Goal: Task Accomplishment & Management: Manage account settings

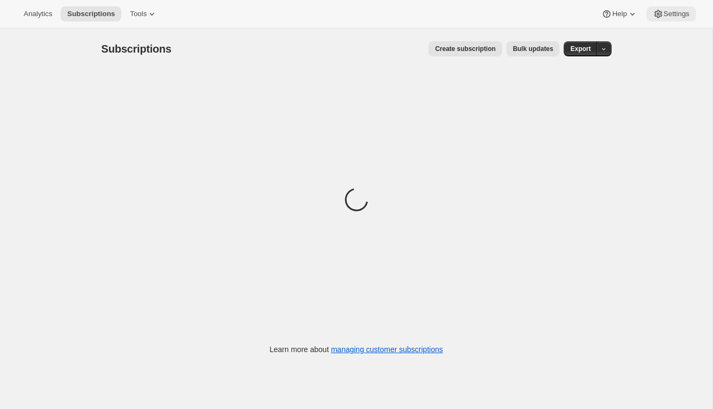
click at [669, 14] on span "Settings" at bounding box center [677, 14] width 26 height 9
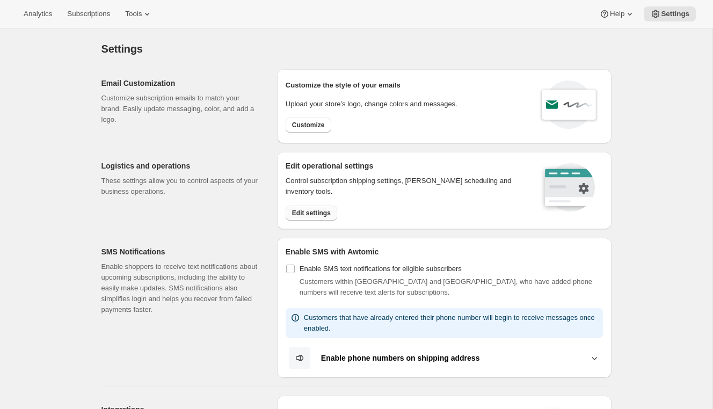
click at [294, 212] on span "Edit settings" at bounding box center [311, 213] width 39 height 9
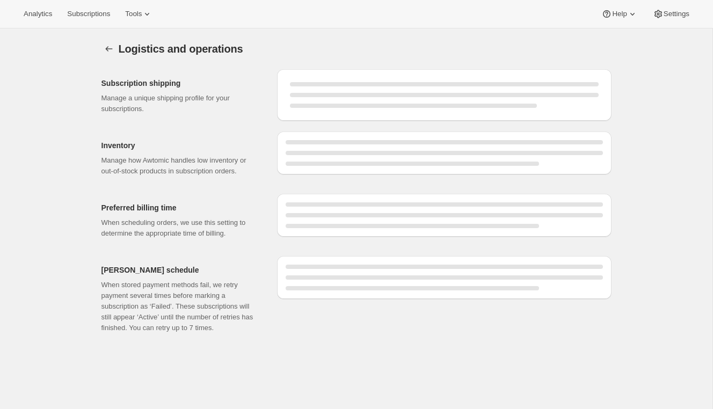
select select "DAY"
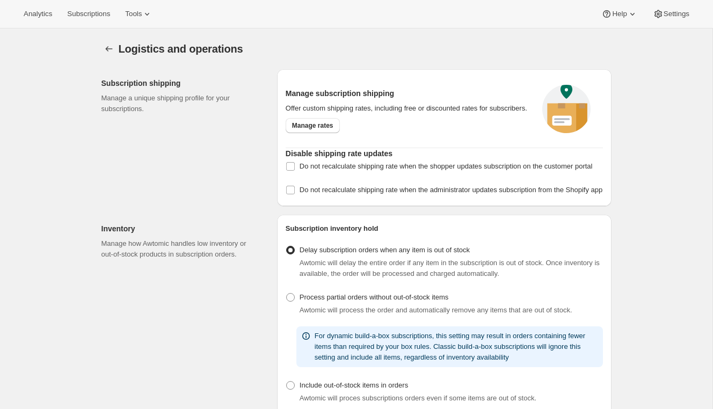
checkbox input "true"
select select "09:00"
click at [329, 130] on span "Manage rates" at bounding box center [312, 125] width 41 height 9
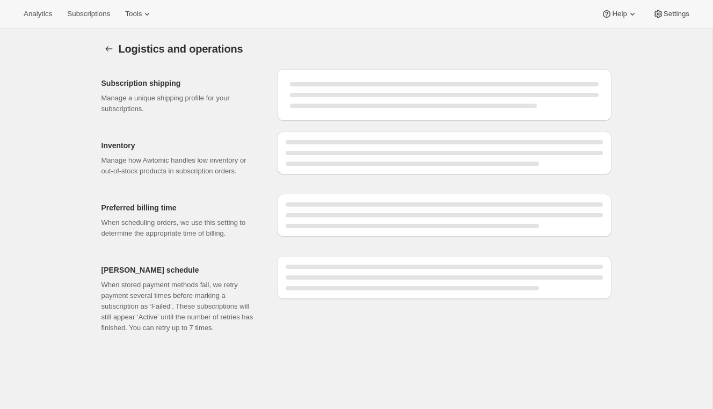
select select "DAY"
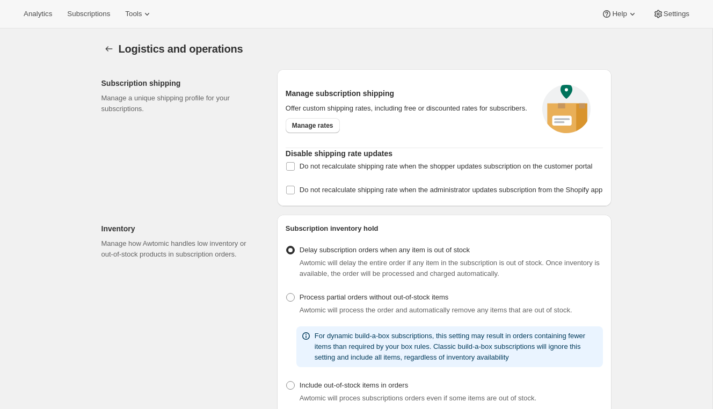
checkbox input "true"
select select "09:00"
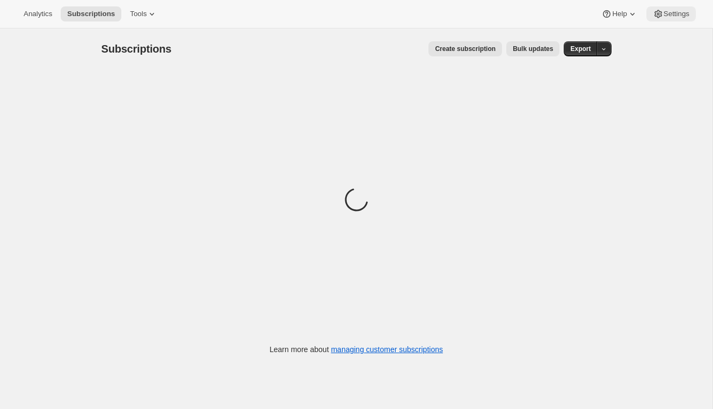
click at [673, 14] on span "Settings" at bounding box center [677, 14] width 26 height 9
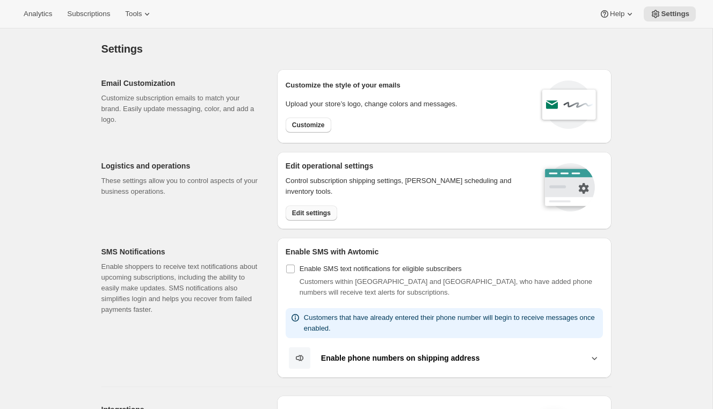
click at [305, 209] on span "Edit settings" at bounding box center [311, 213] width 39 height 9
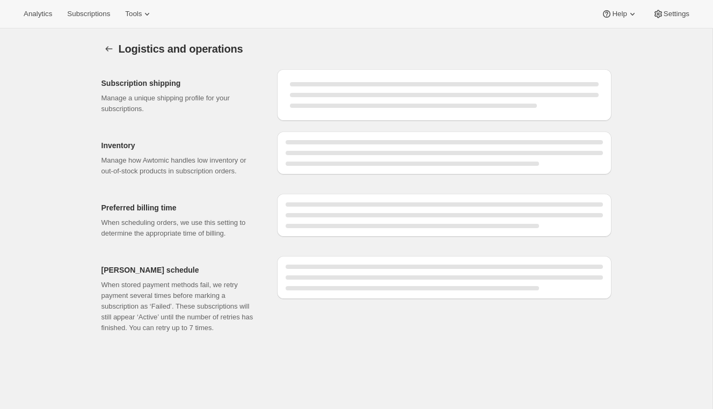
select select "09:00"
select select "DAY"
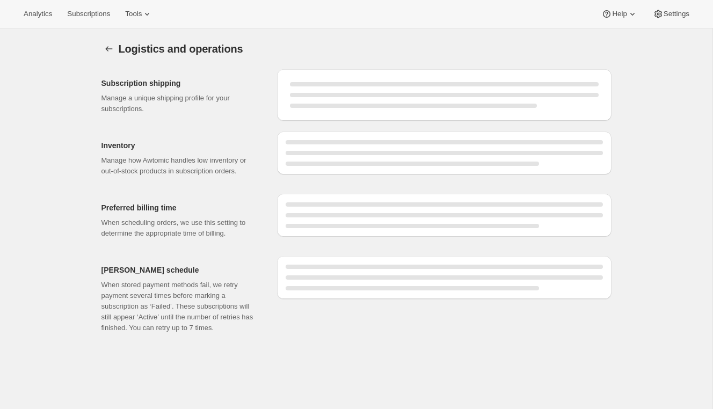
select select "DAY"
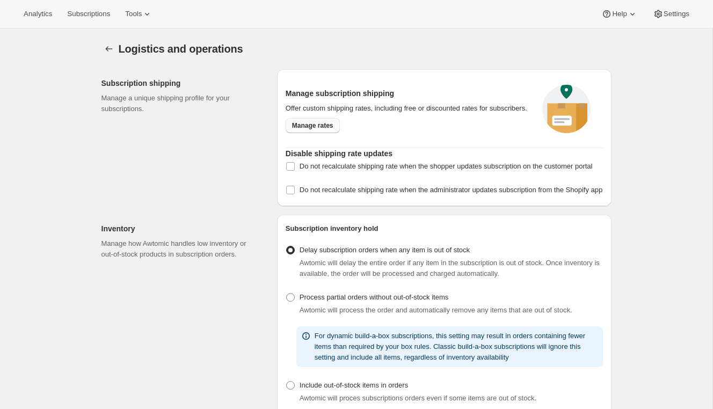
click at [322, 133] on link "Manage rates" at bounding box center [313, 125] width 54 height 15
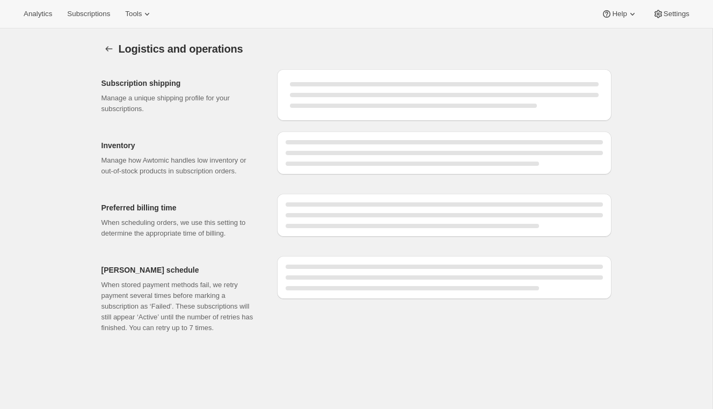
select select "09:00"
select select "DAY"
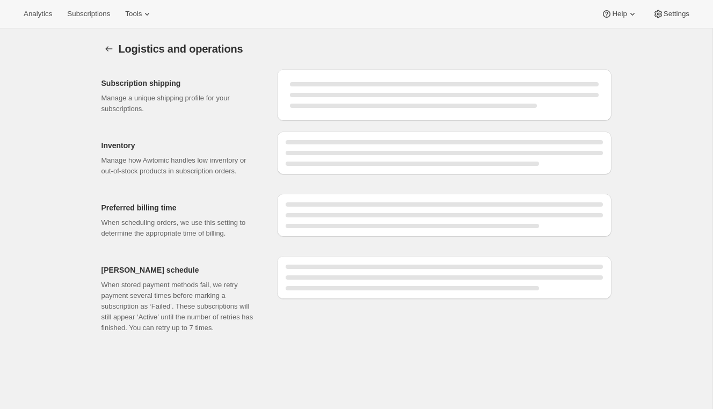
select select "DAY"
